Goal: Task Accomplishment & Management: Manage account settings

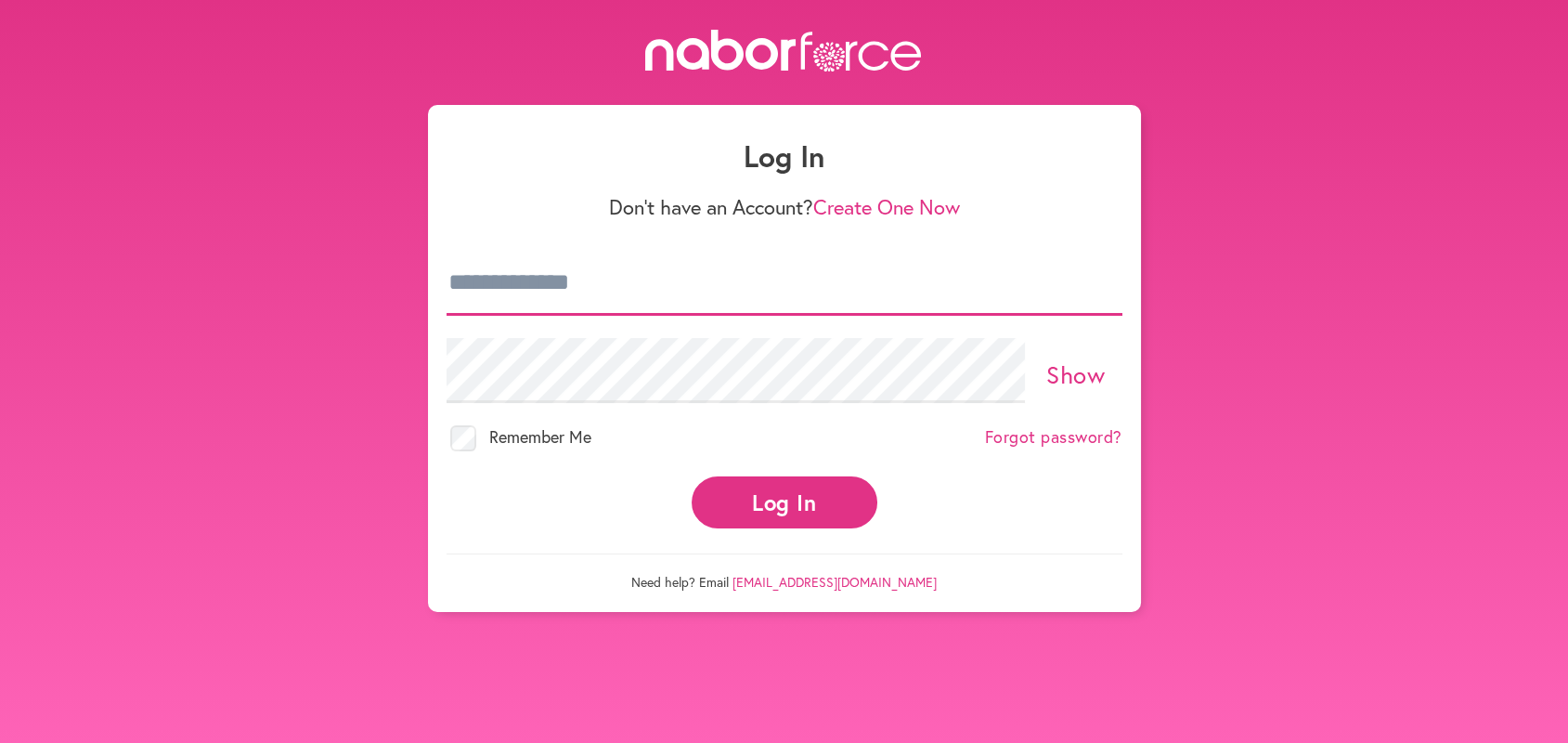
click at [447, 271] on input "email" at bounding box center [785, 283] width 676 height 65
type input "**********"
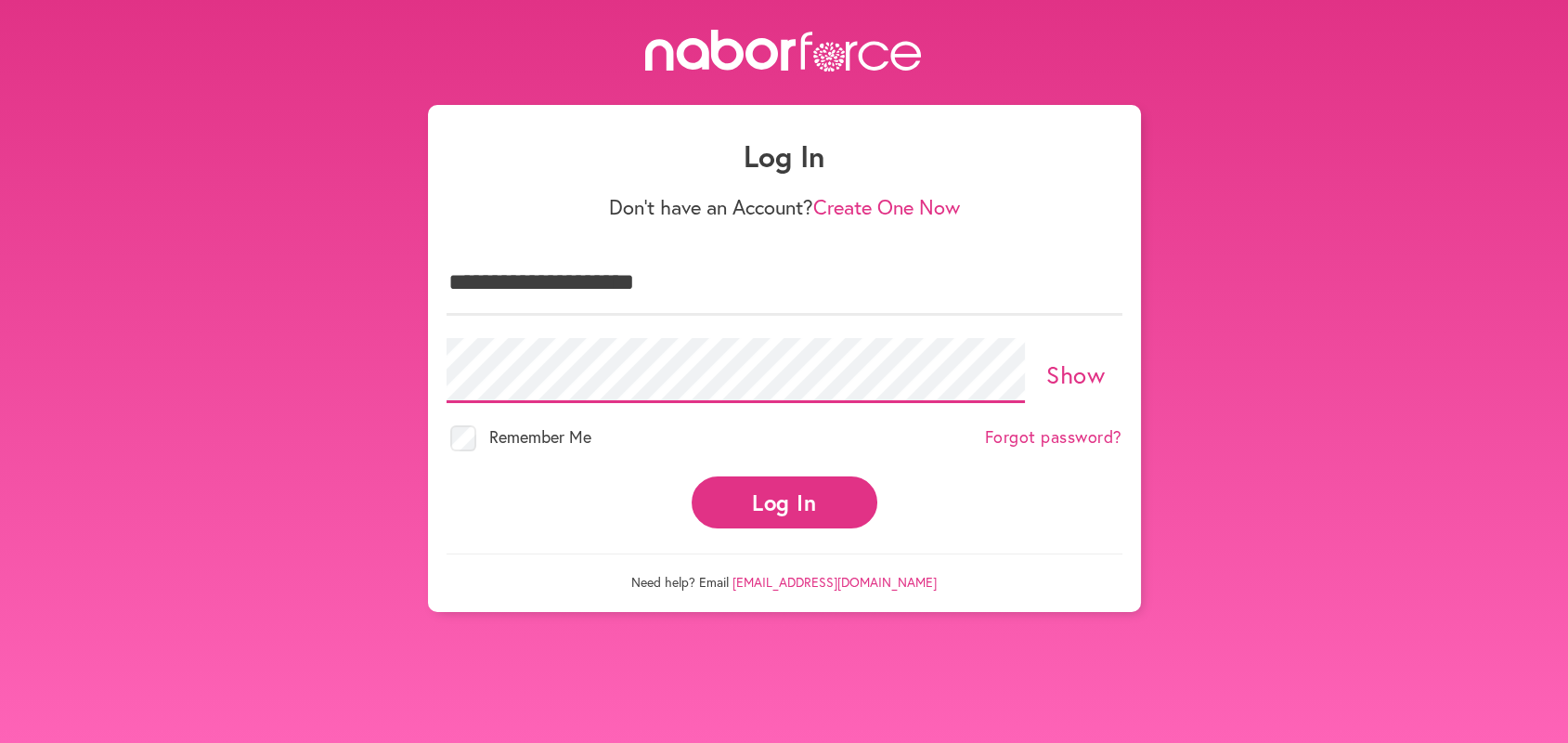
click at [692, 476] on button "Log In" at bounding box center [785, 502] width 186 height 51
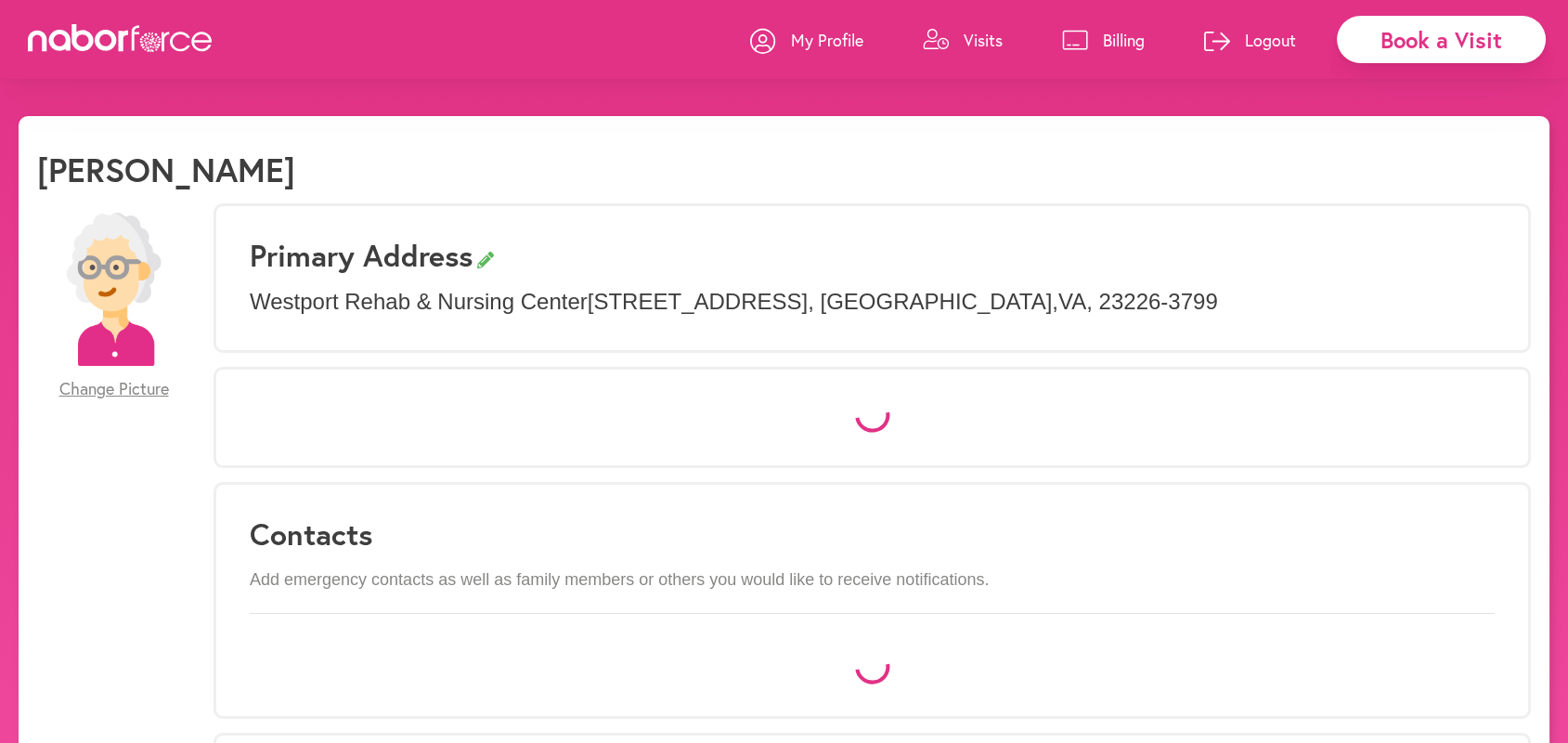
select select "*"
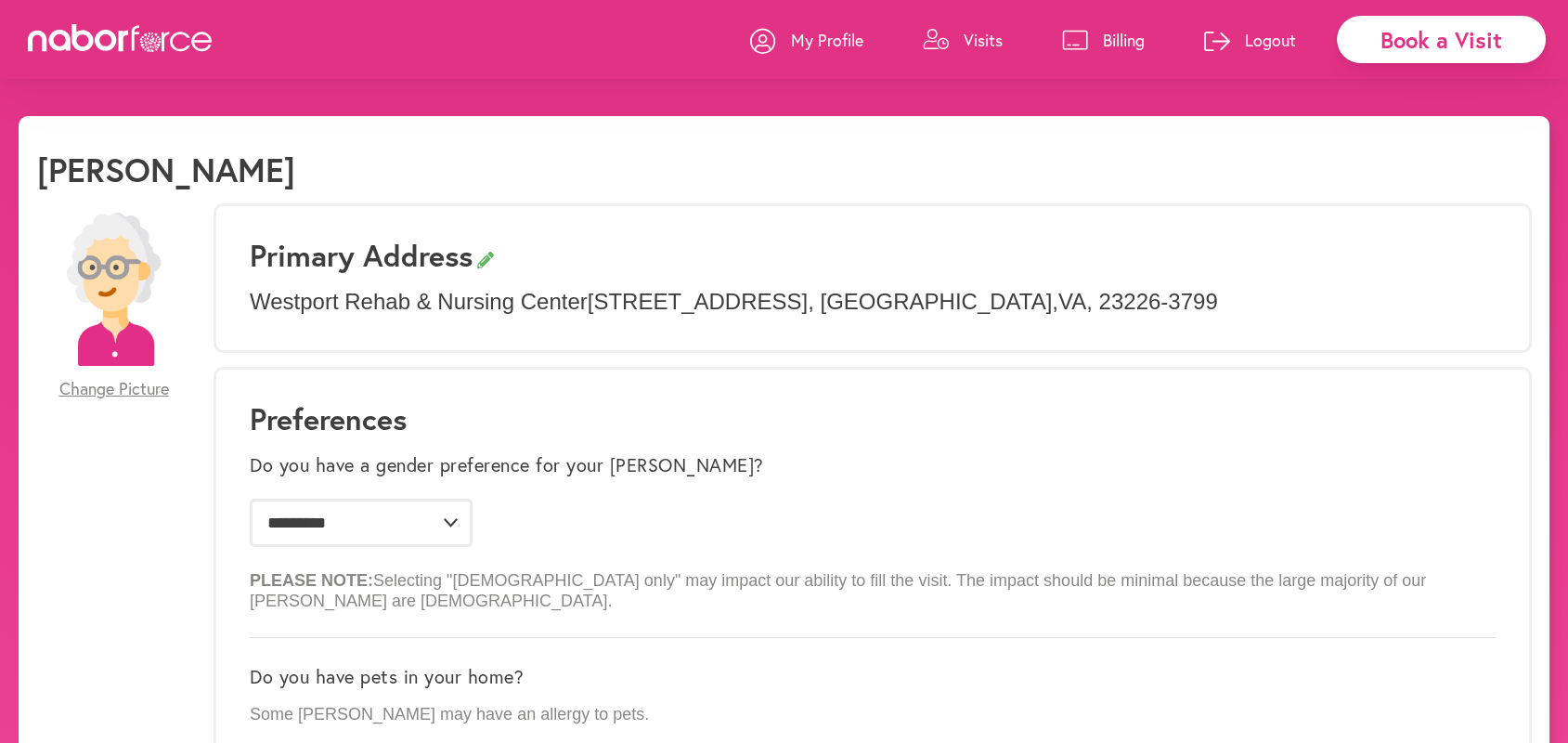
click at [973, 39] on p "Visits" at bounding box center [984, 40] width 39 height 22
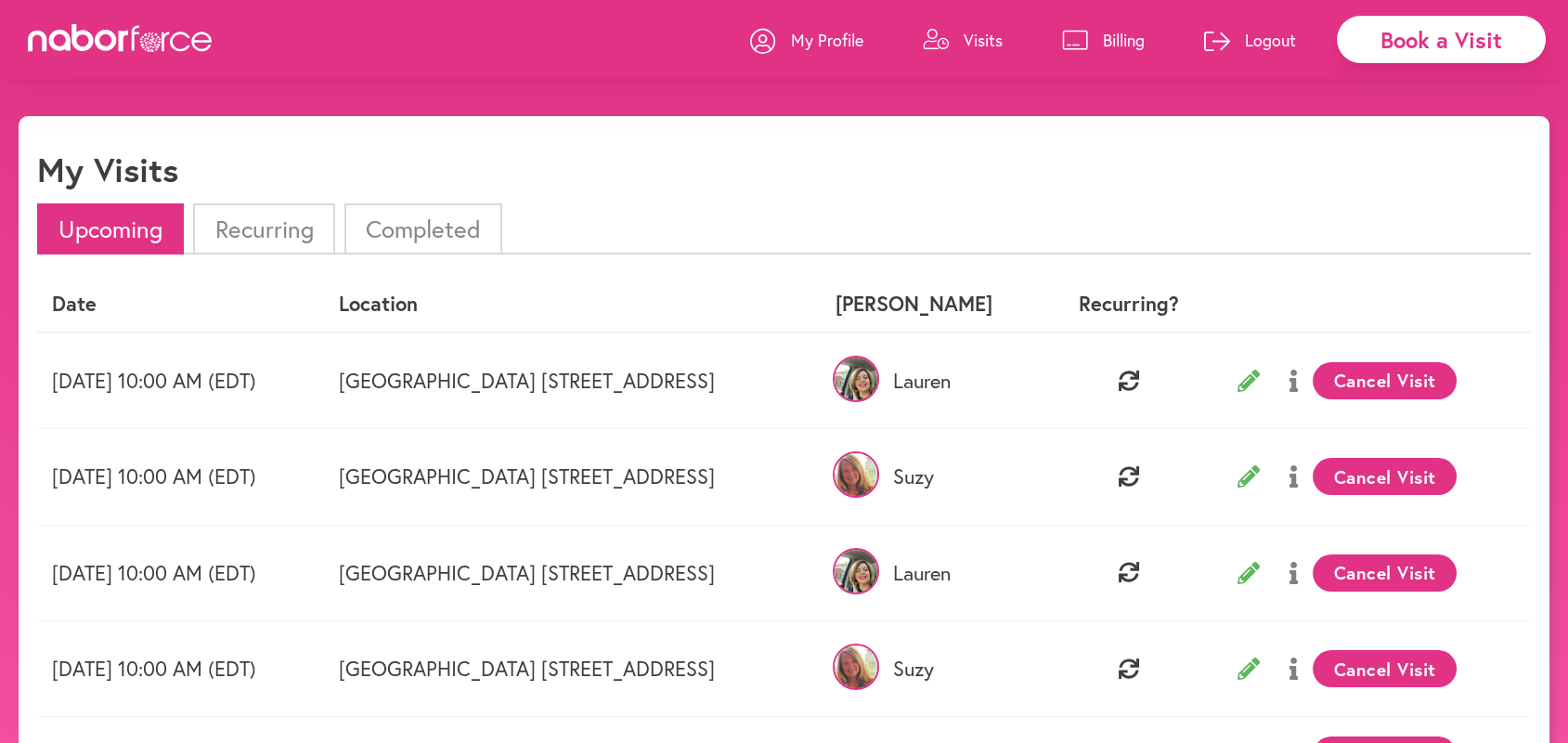
click at [1268, 33] on p "Logout" at bounding box center [1270, 40] width 51 height 22
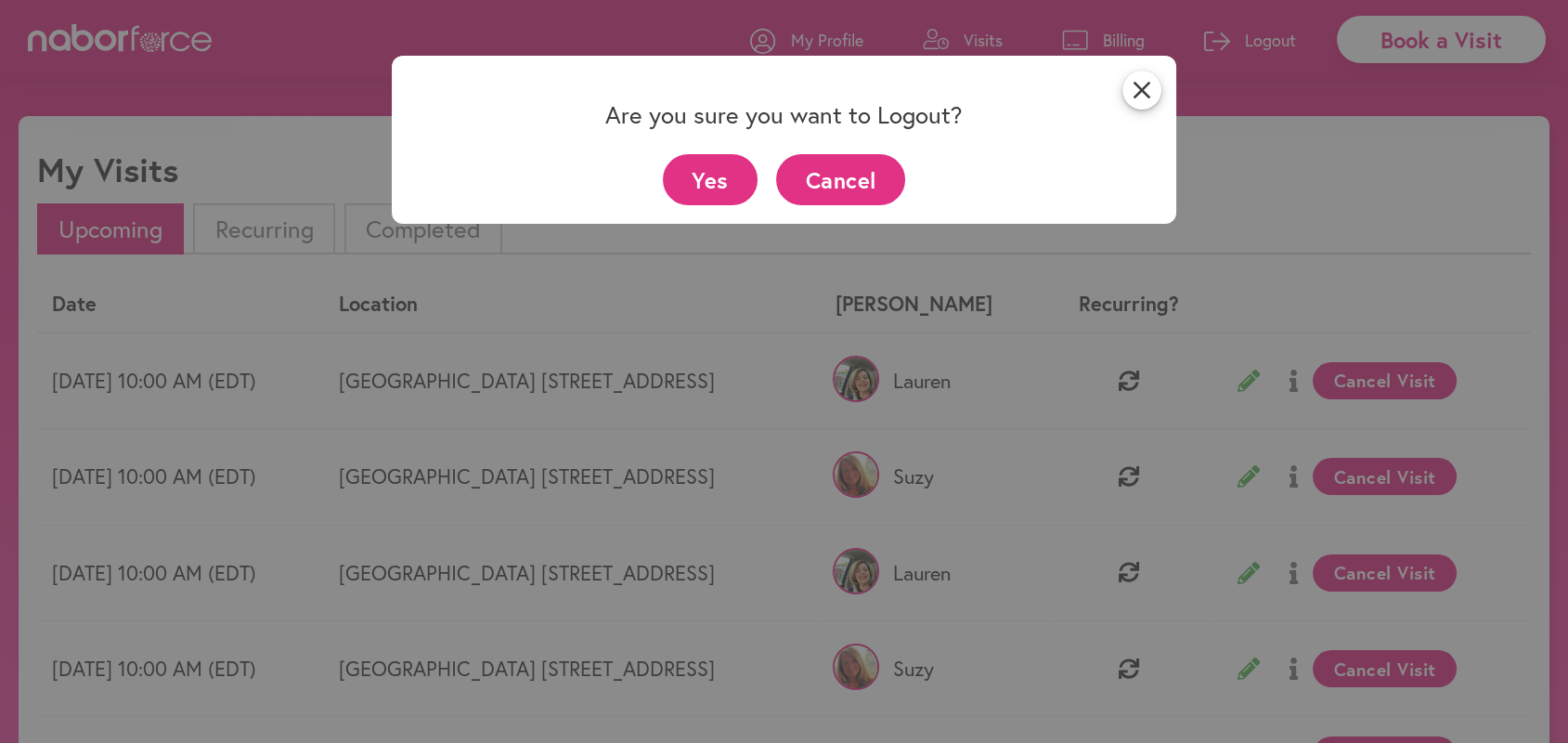
click at [719, 176] on button "Yes" at bounding box center [711, 179] width 96 height 51
